Goal: Task Accomplishment & Management: Manage account settings

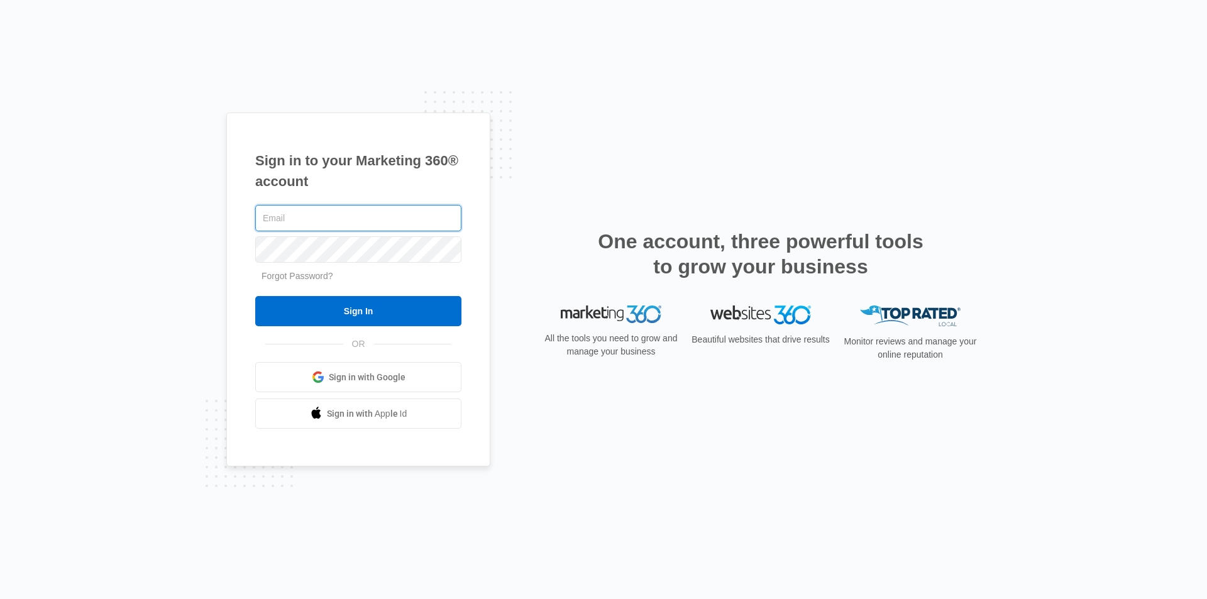
type input "rendavoux@yahoo.com"
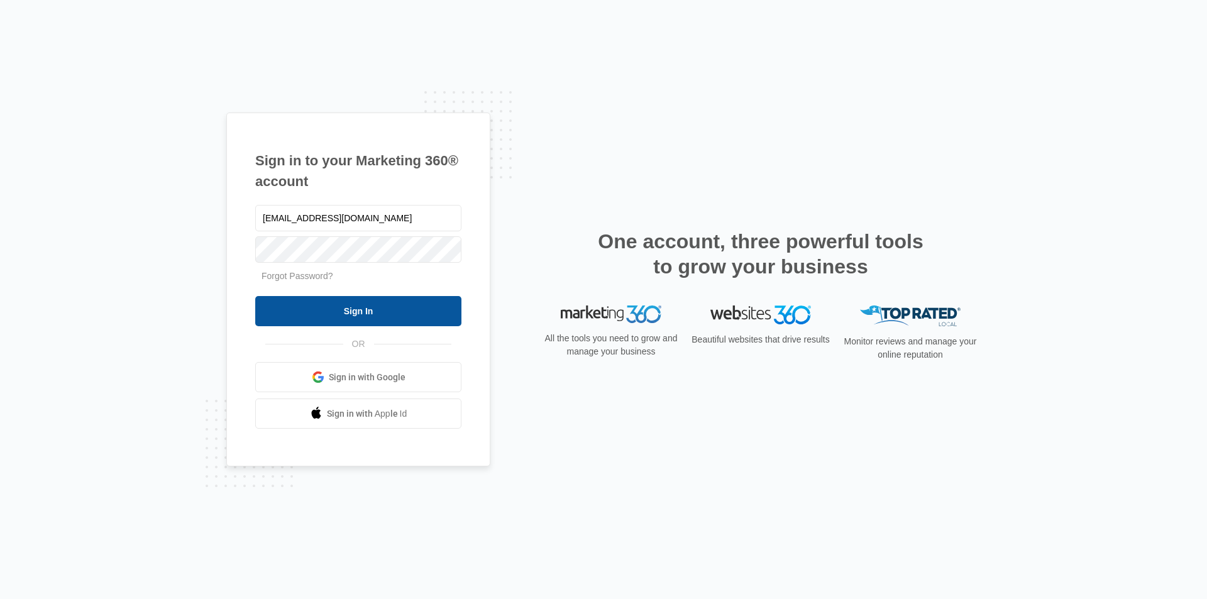
click at [330, 317] on input "Sign In" at bounding box center [358, 311] width 206 height 30
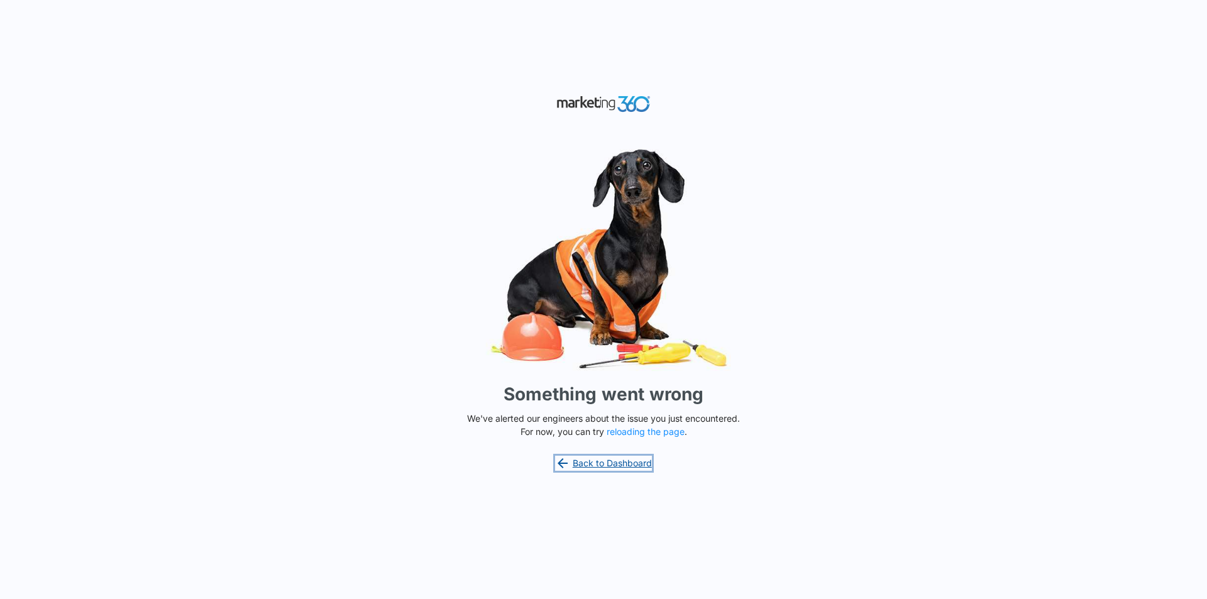
click at [564, 461] on icon at bounding box center [562, 463] width 15 height 15
click at [562, 461] on icon at bounding box center [562, 463] width 15 height 15
